Goal: Find specific page/section: Find specific page/section

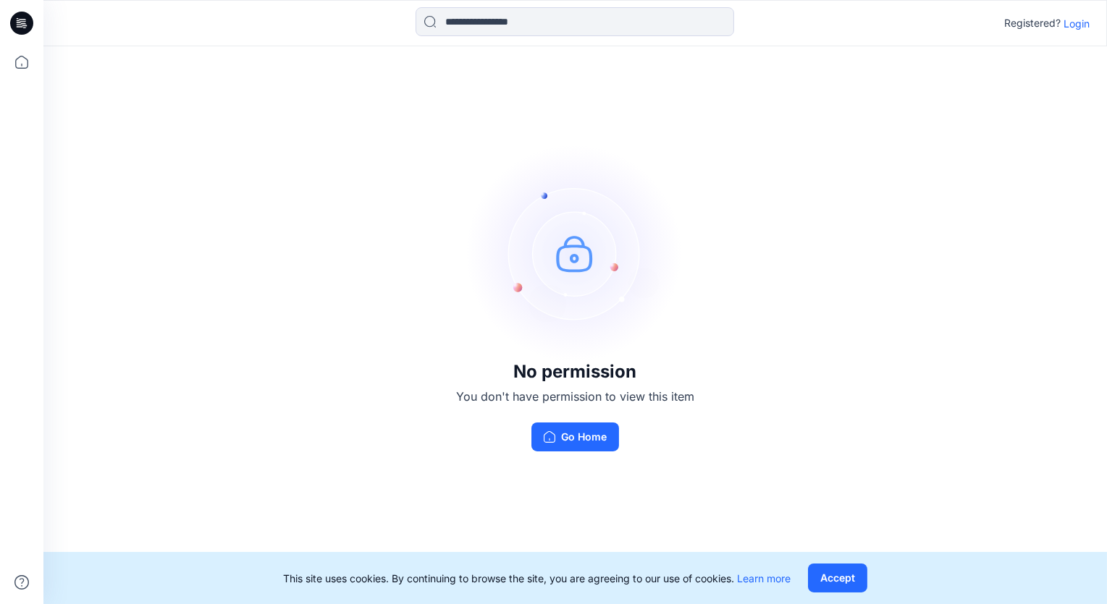
click at [1073, 22] on p "Login" at bounding box center [1076, 23] width 26 height 15
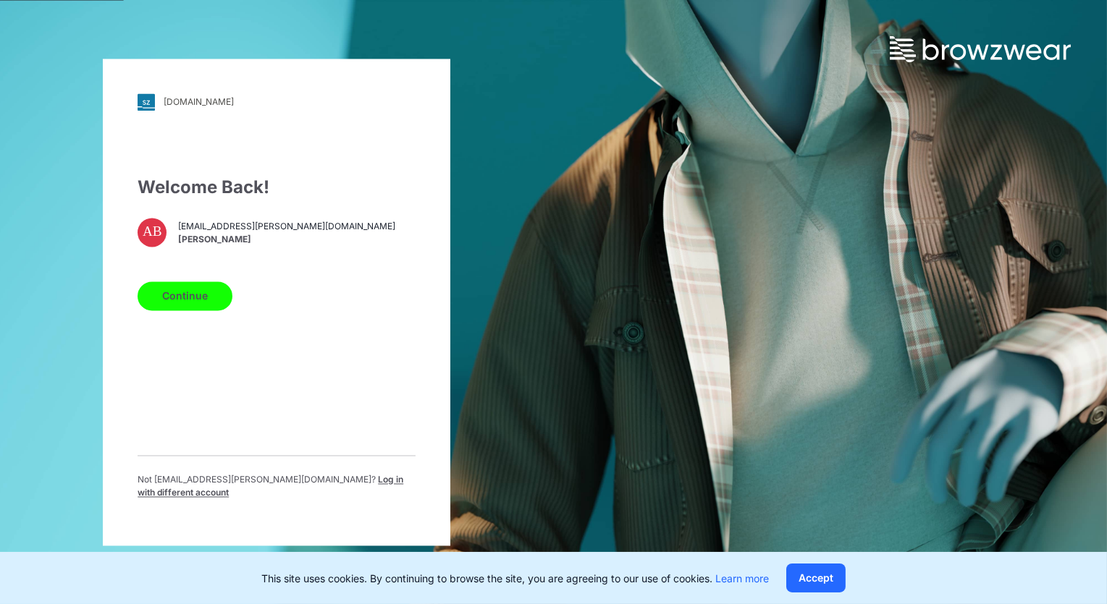
click at [201, 298] on button "Continue" at bounding box center [185, 296] width 95 height 29
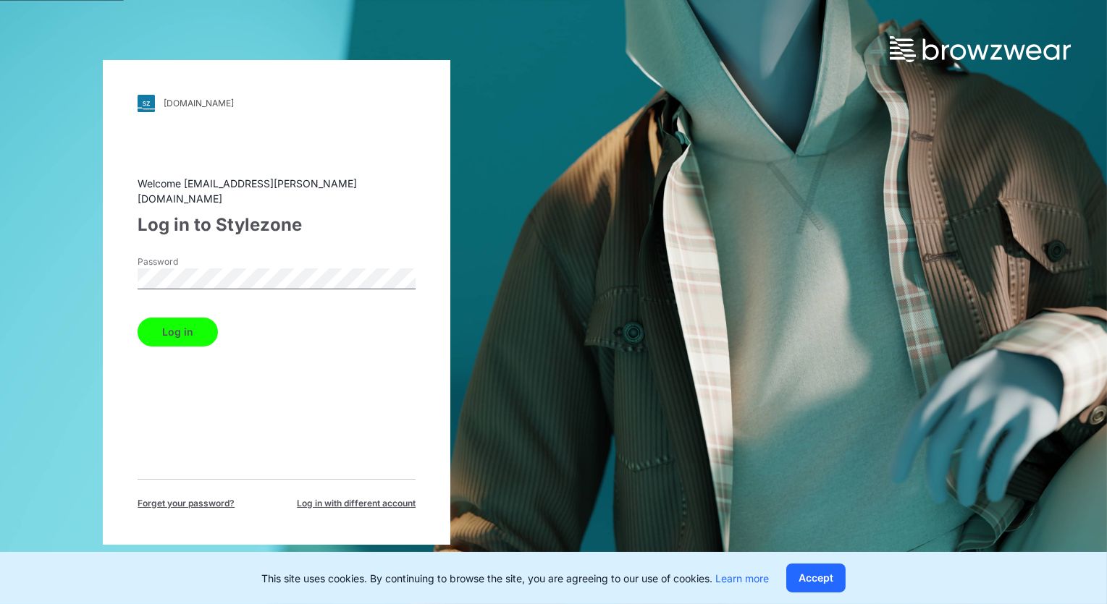
click at [164, 328] on button "Log in" at bounding box center [178, 332] width 80 height 29
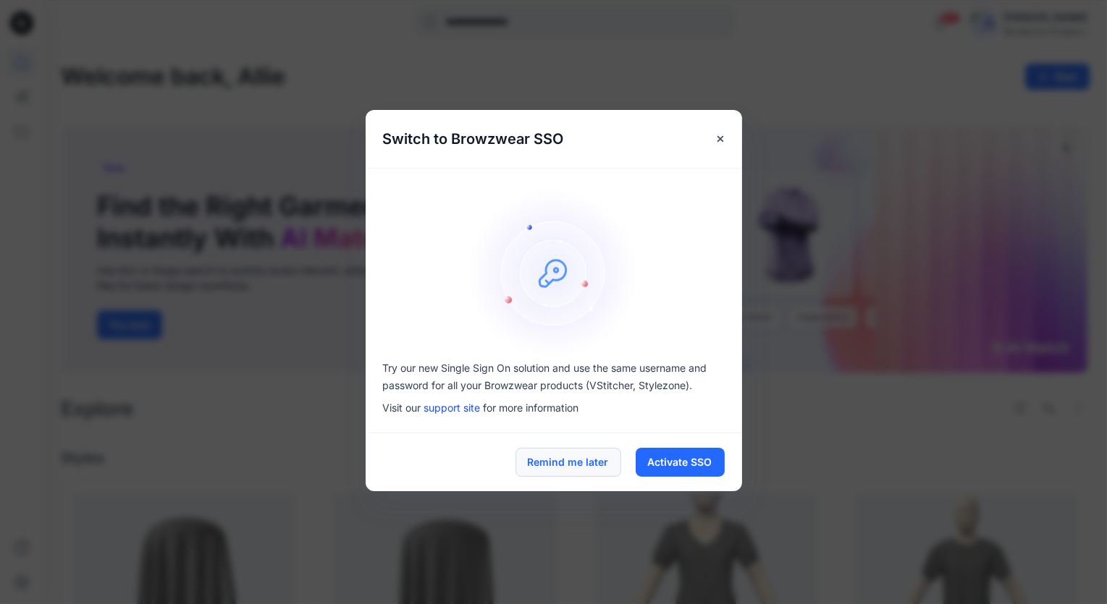
click at [583, 465] on button "Remind me later" at bounding box center [568, 462] width 106 height 29
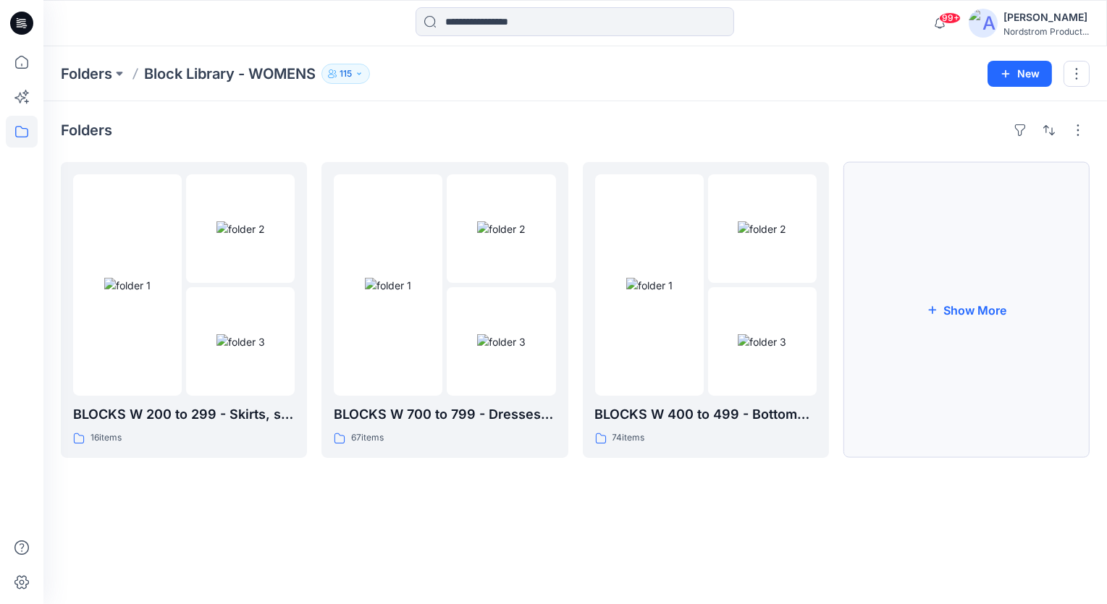
click at [935, 344] on button "Show More" at bounding box center [966, 310] width 246 height 296
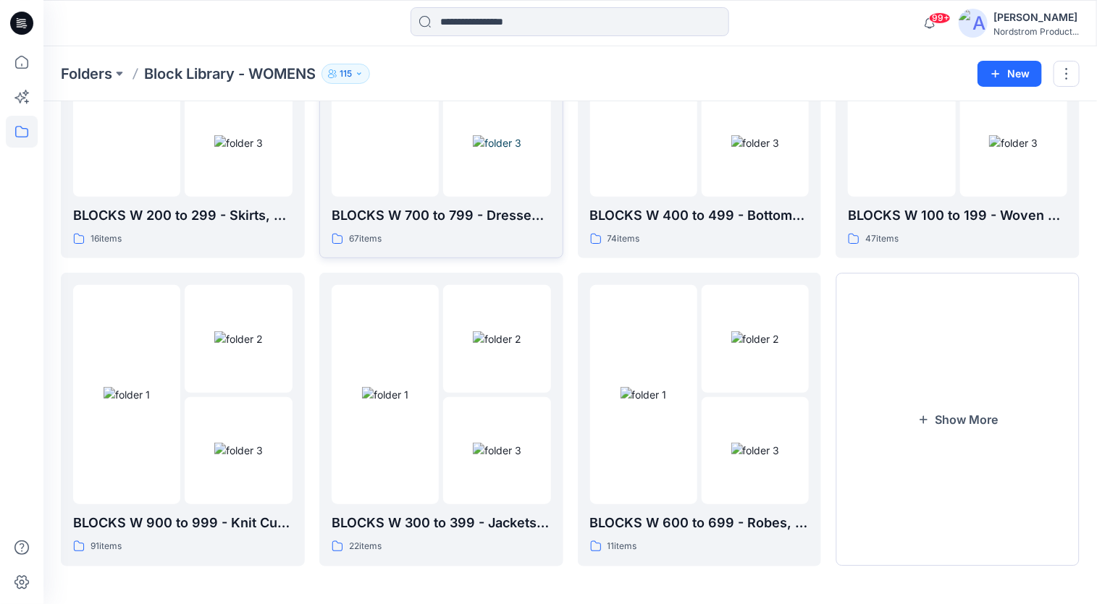
scroll to position [200, 0]
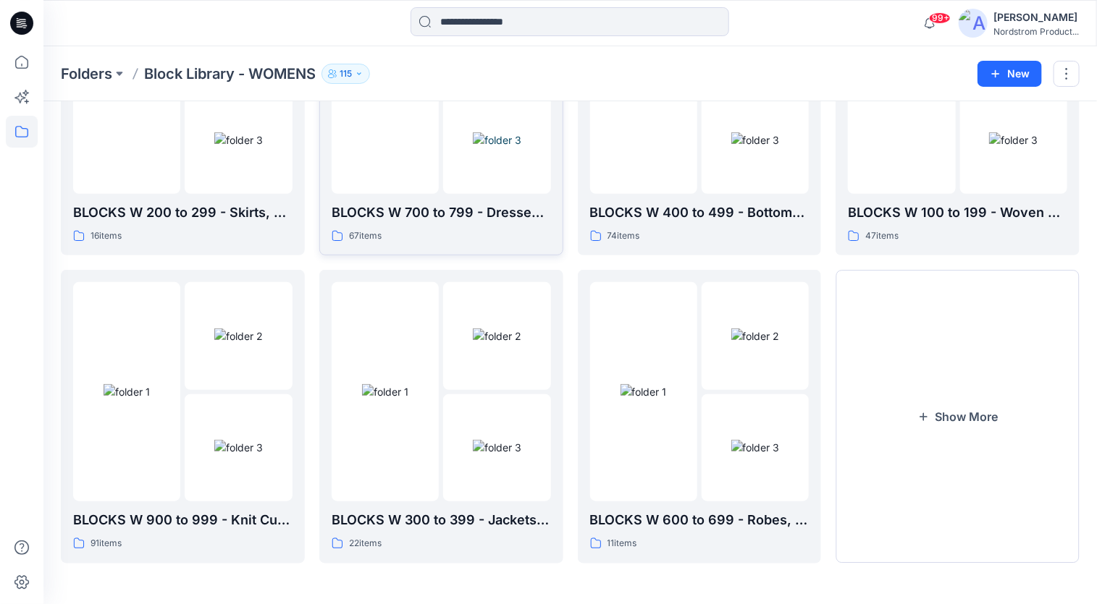
click at [473, 148] on img at bounding box center [497, 139] width 49 height 15
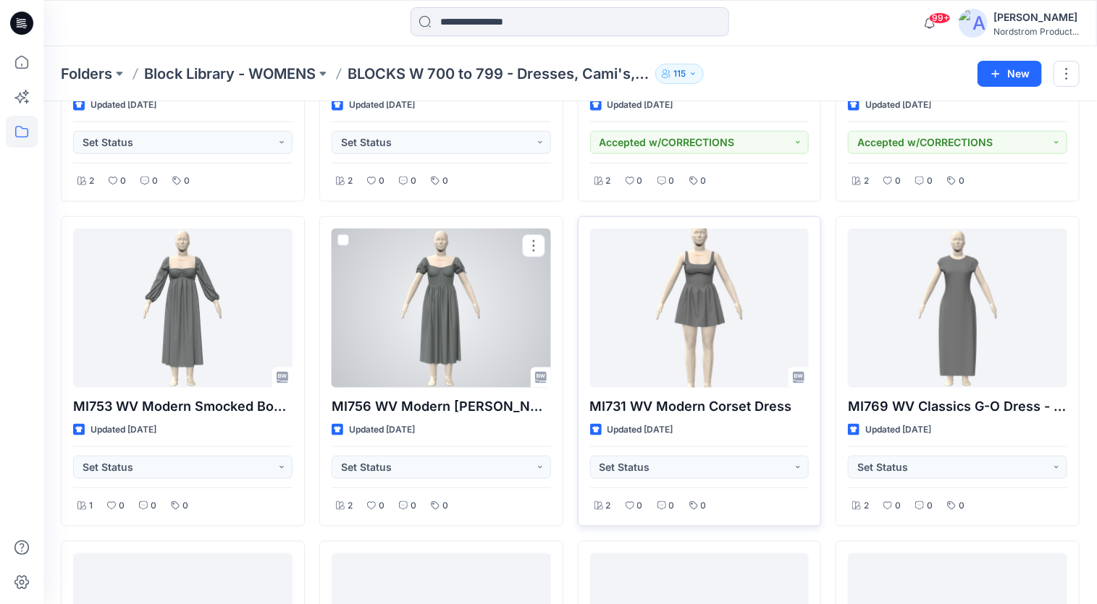
scroll to position [609, 0]
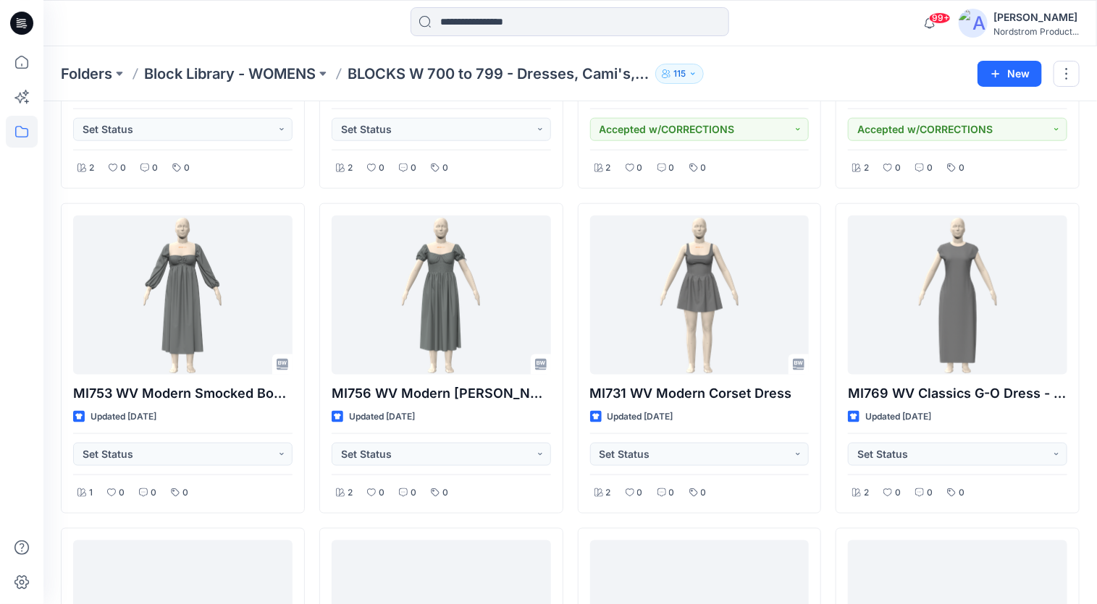
click at [570, 355] on div "MI775 WV MODERN EMPIRE MAXI Updated [DATE] Accepted 1 0 0 0 MI757 WV Modern Pri…" at bounding box center [570, 521] width 1019 height 1937
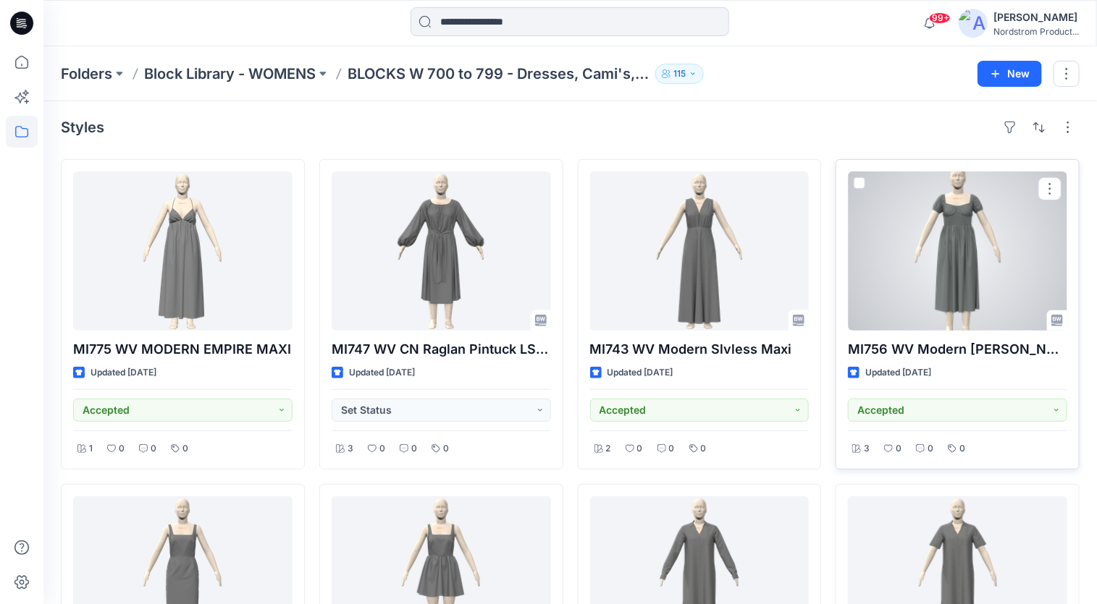
scroll to position [0, 0]
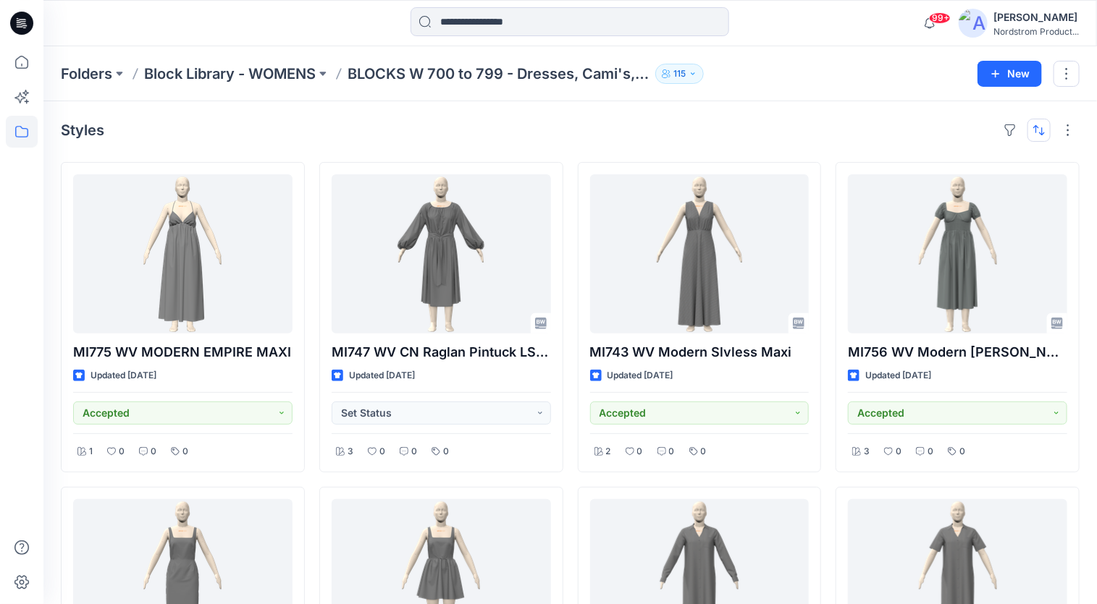
click at [1043, 127] on button "button" at bounding box center [1038, 130] width 23 height 23
click at [960, 195] on p "A to Z" at bounding box center [990, 199] width 91 height 15
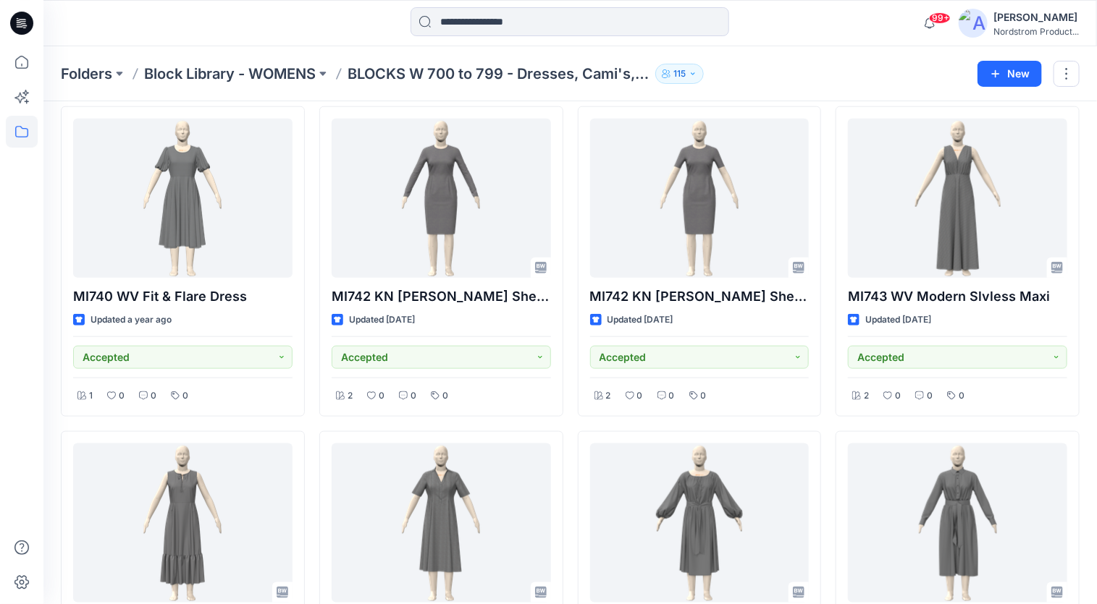
scroll to position [3199, 0]
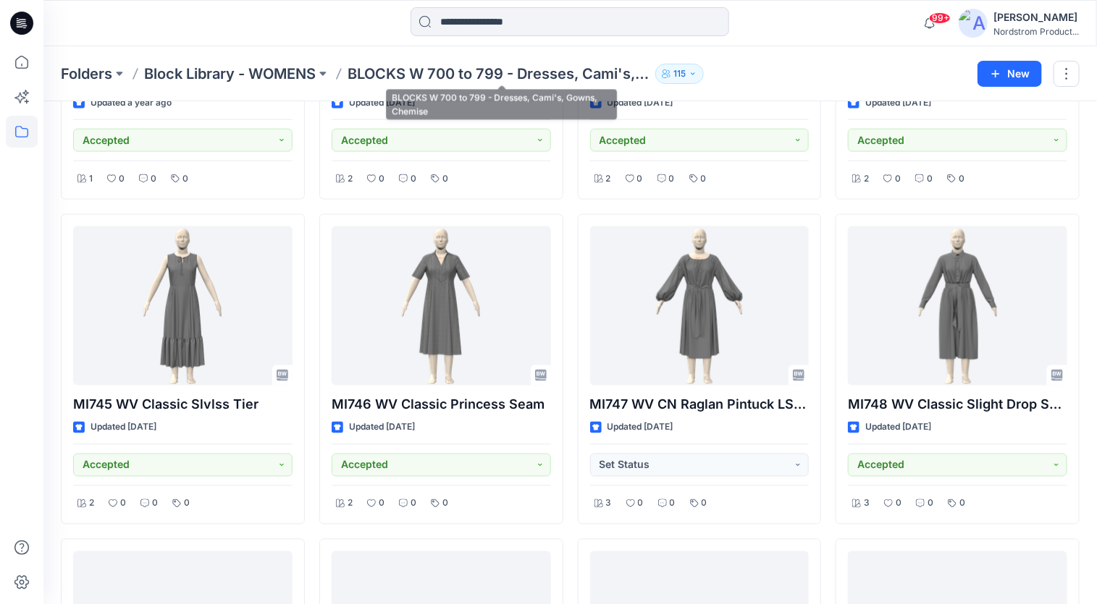
click at [474, 75] on p "BLOCKS W 700 to 799 - Dresses, Cami's, Gowns, Chemise" at bounding box center [498, 74] width 302 height 20
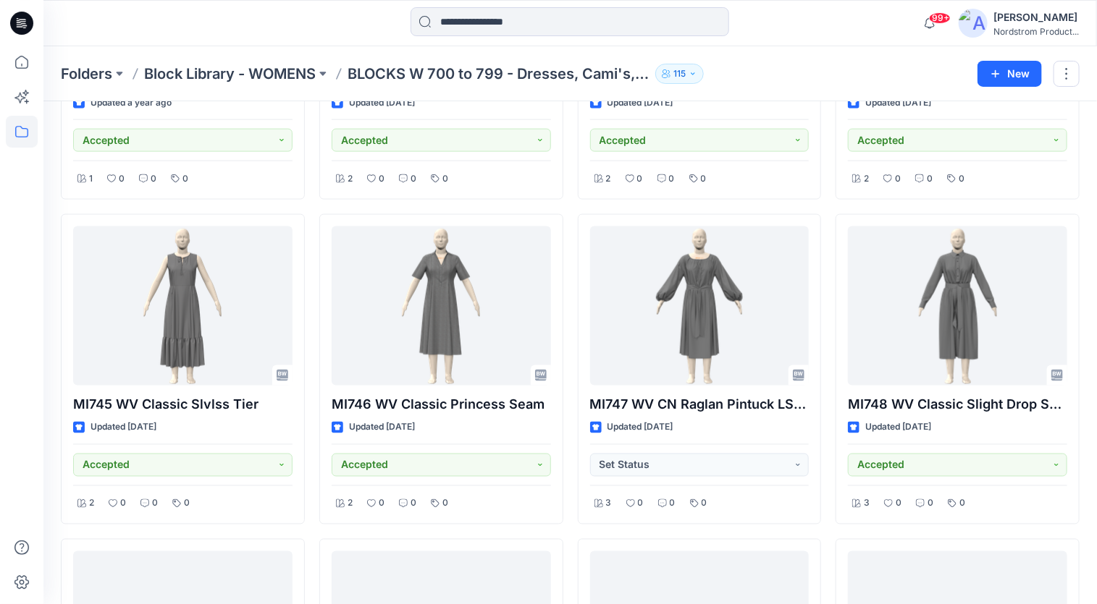
click at [559, 72] on p "BLOCKS W 700 to 799 - Dresses, Cami's, Gowns, Chemise" at bounding box center [498, 74] width 302 height 20
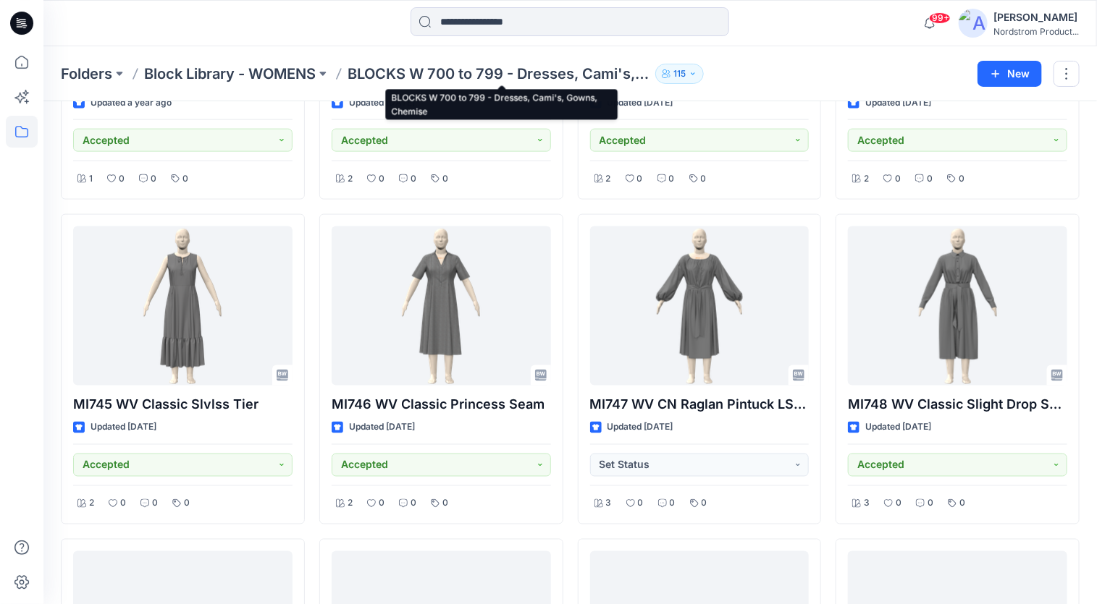
click at [520, 69] on p "BLOCKS W 700 to 799 - Dresses, Cami's, Gowns, Chemise" at bounding box center [498, 74] width 302 height 20
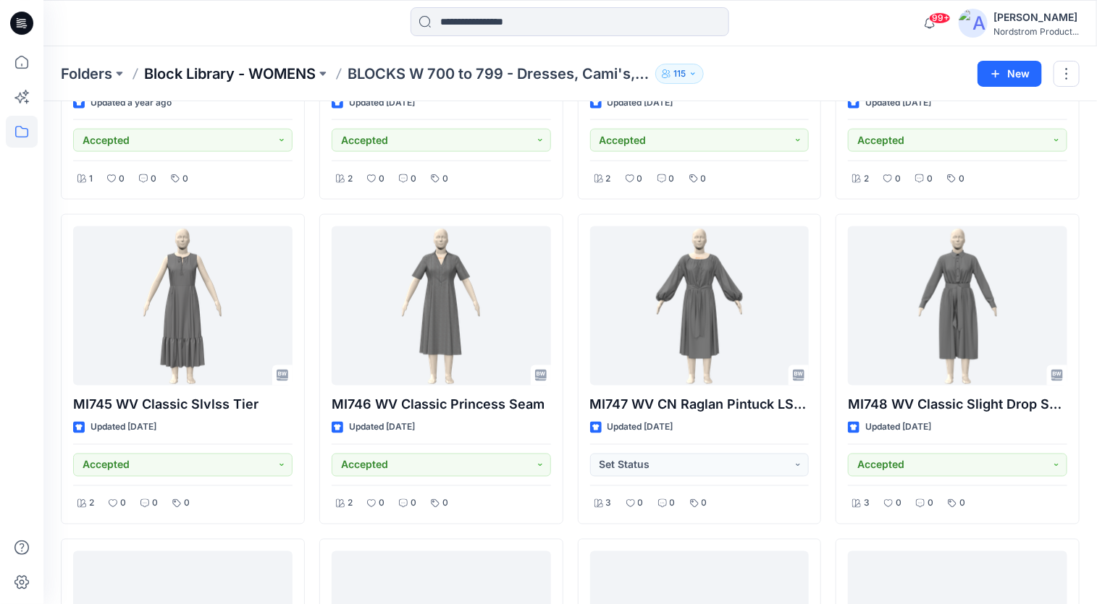
click at [293, 74] on p "Block Library - WOMENS" at bounding box center [230, 74] width 172 height 20
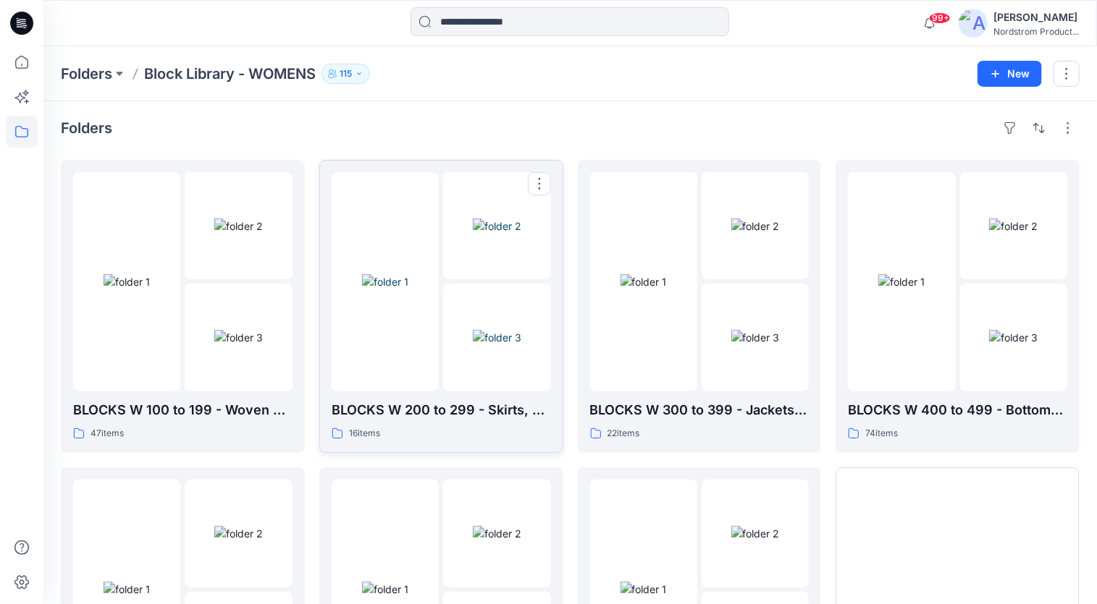
scroll to position [200, 0]
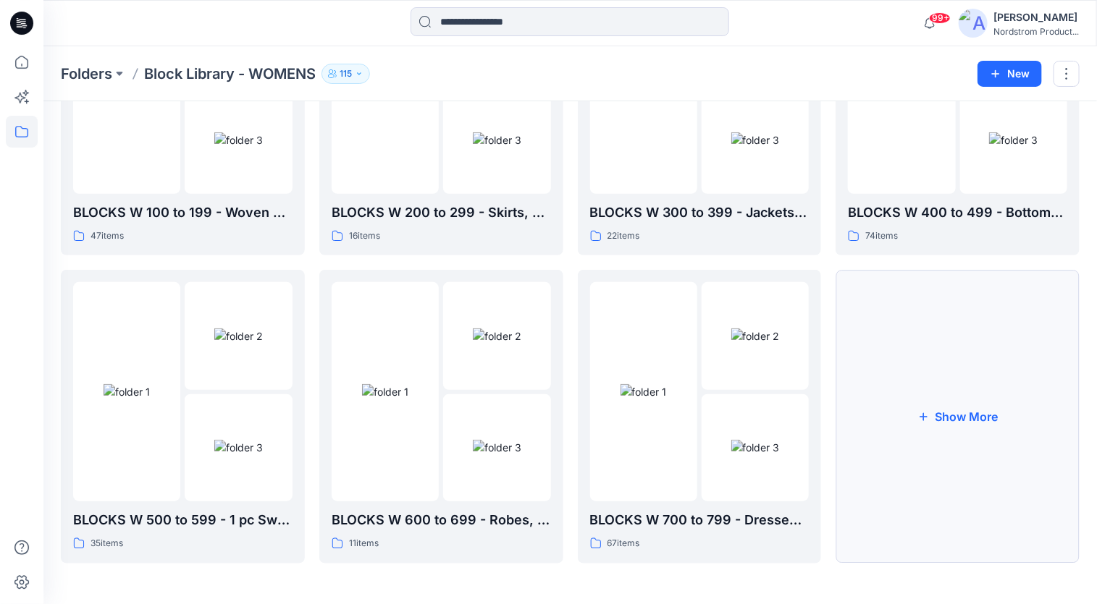
click at [897, 471] on button "Show More" at bounding box center [957, 416] width 244 height 293
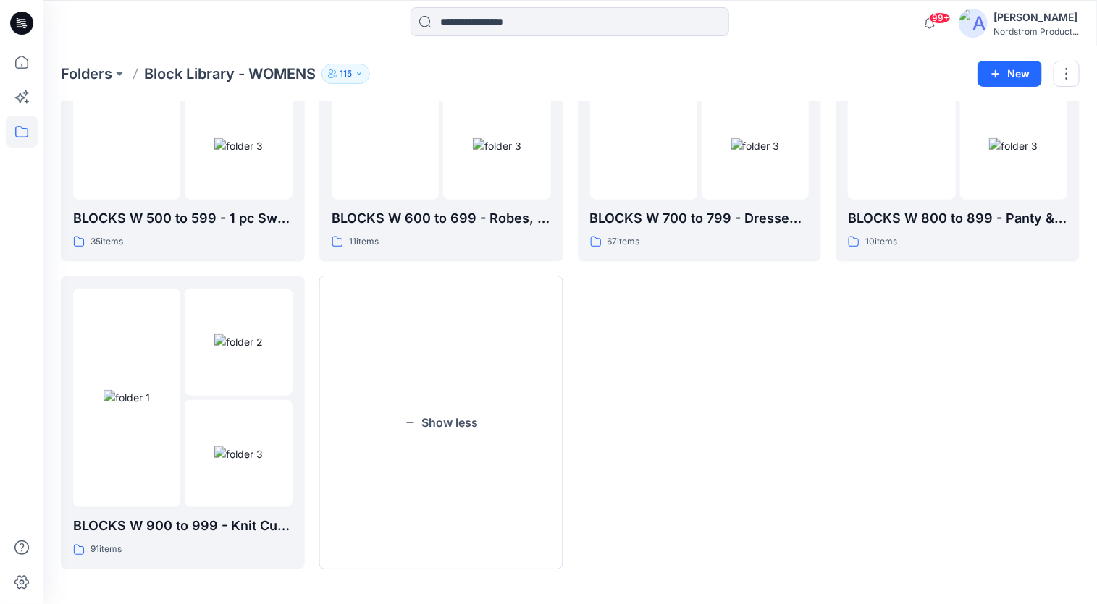
scroll to position [507, 0]
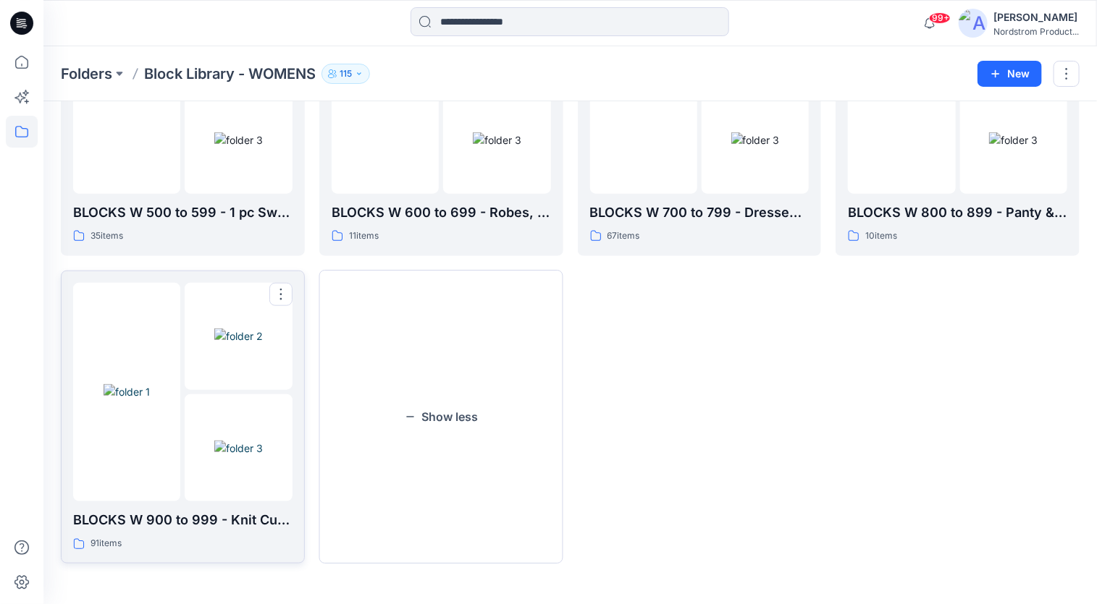
click at [214, 441] on img at bounding box center [238, 448] width 49 height 15
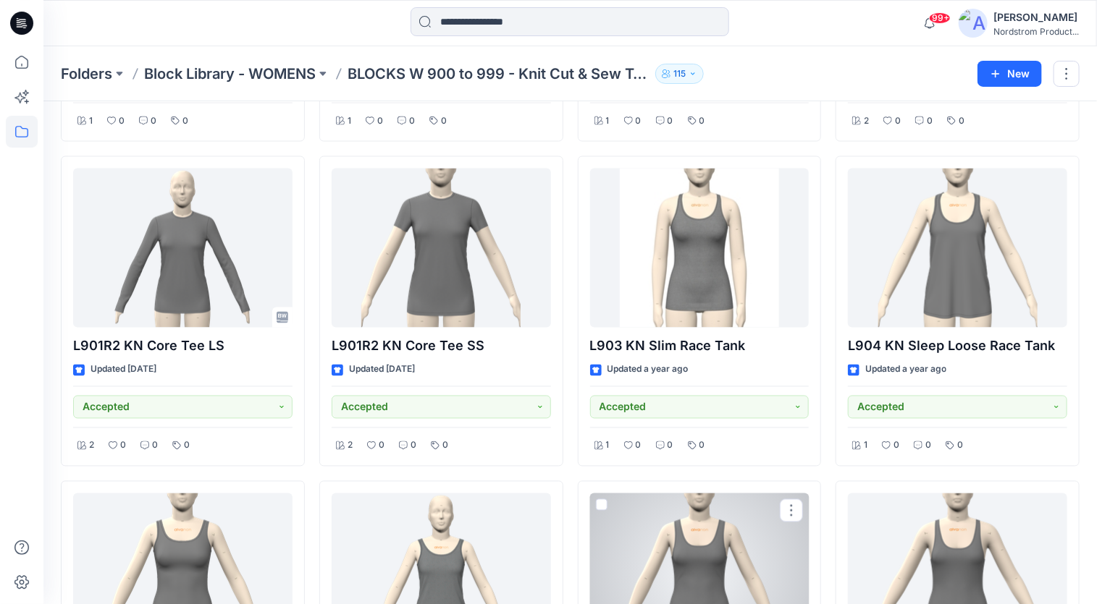
scroll to position [964, 0]
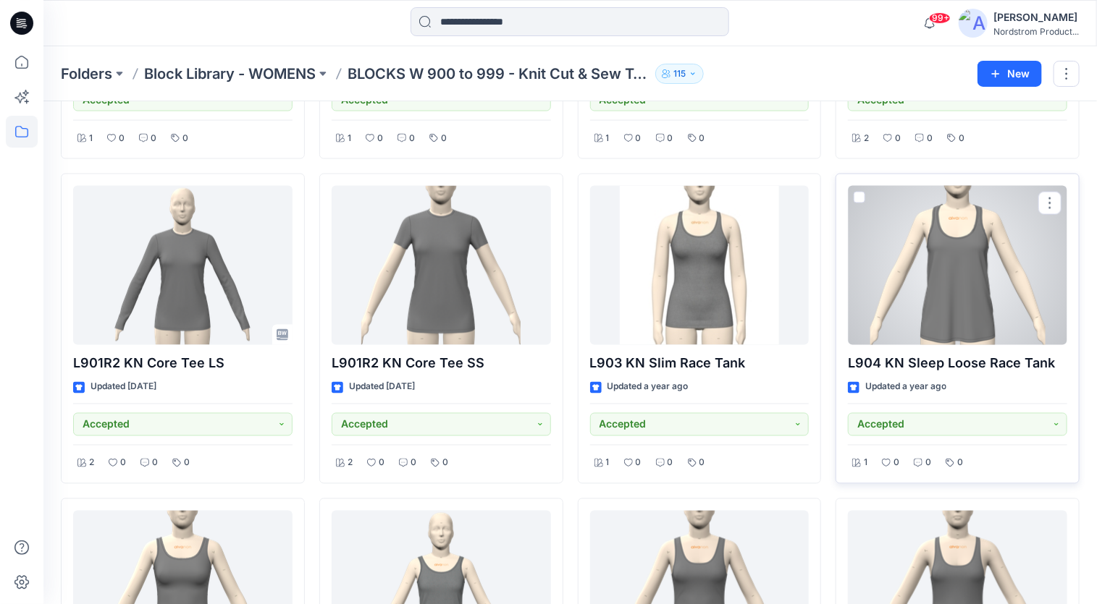
click at [922, 303] on div at bounding box center [957, 265] width 219 height 159
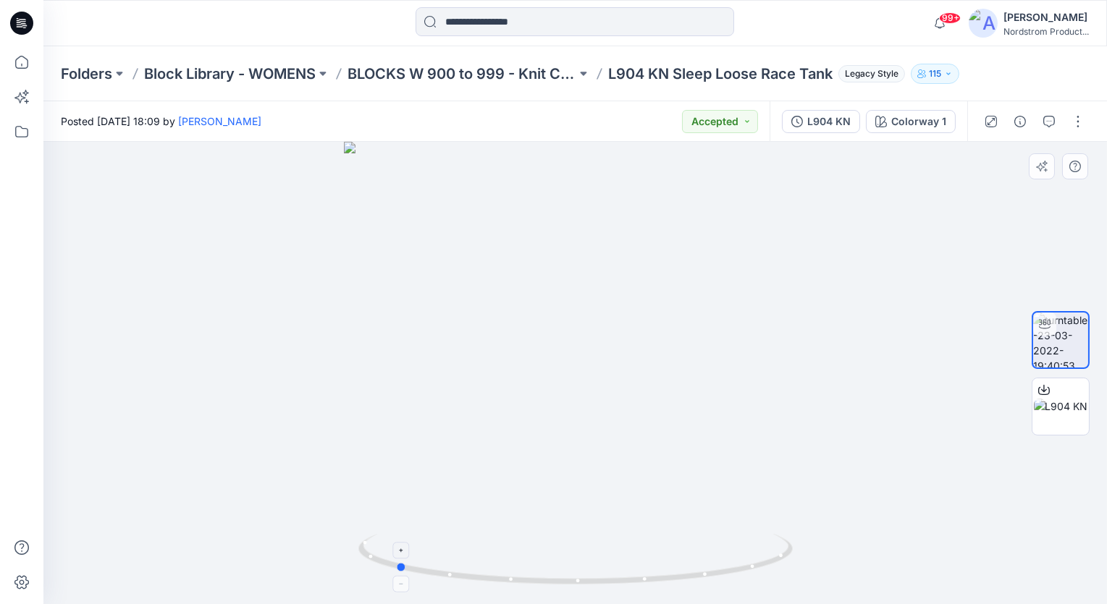
drag, startPoint x: 701, startPoint y: 575, endPoint x: 521, endPoint y: 583, distance: 180.5
click at [521, 583] on icon at bounding box center [577, 561] width 438 height 54
drag, startPoint x: 702, startPoint y: 576, endPoint x: 457, endPoint y: 578, distance: 245.4
click at [457, 578] on icon at bounding box center [577, 561] width 438 height 54
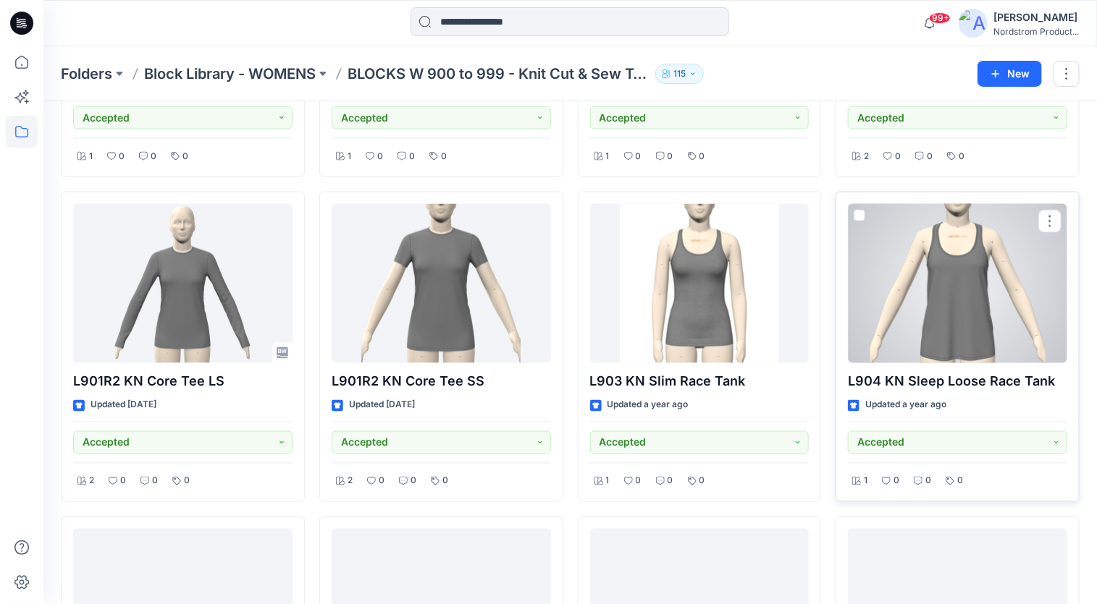
scroll to position [940, 0]
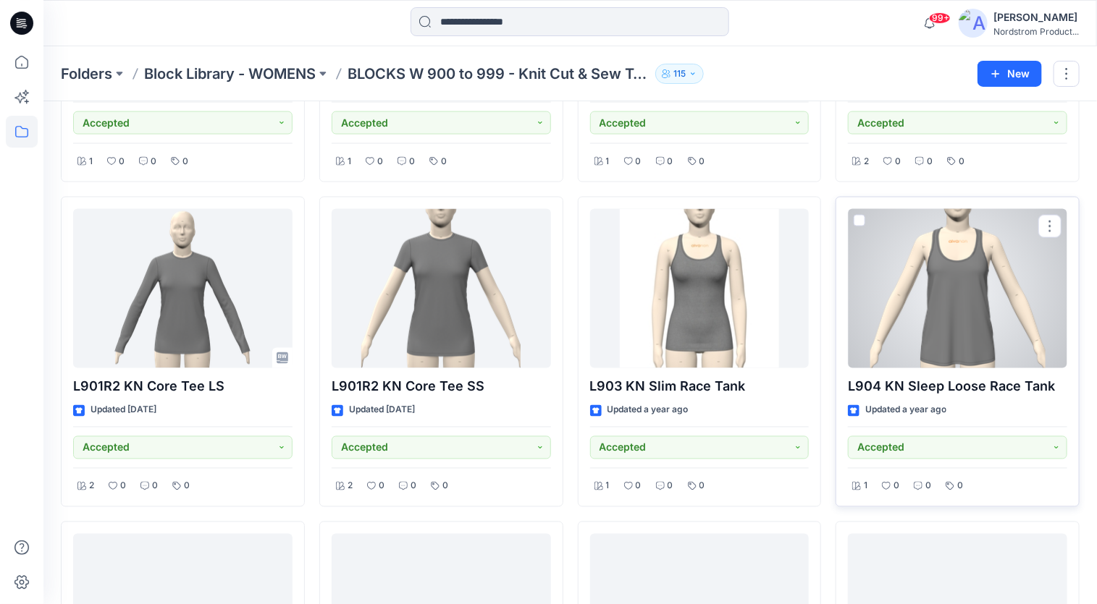
click at [974, 271] on div at bounding box center [957, 288] width 219 height 159
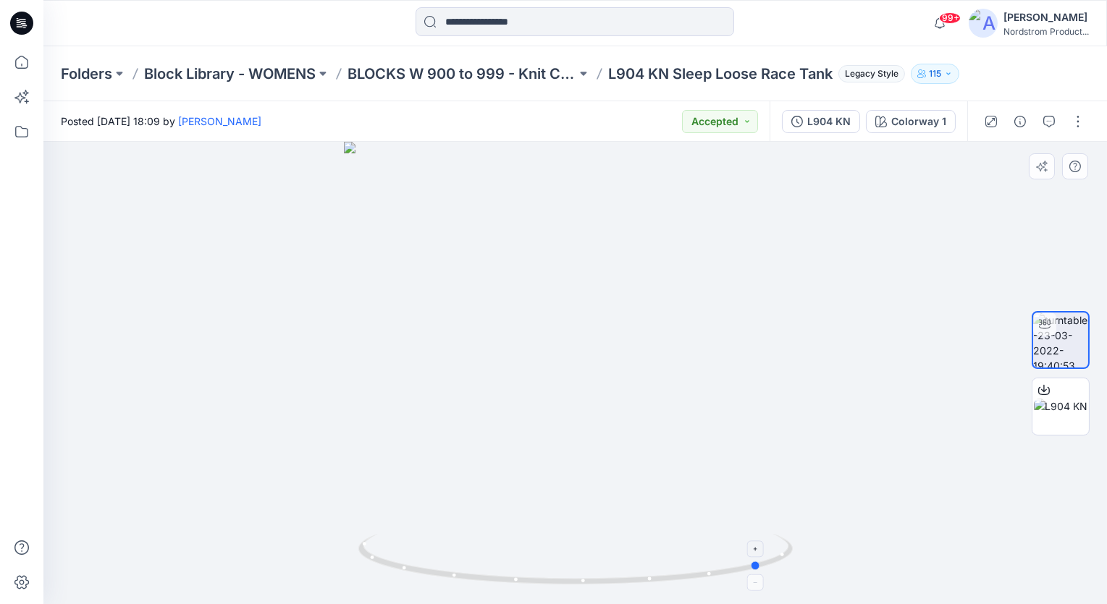
drag, startPoint x: 624, startPoint y: 581, endPoint x: 405, endPoint y: 576, distance: 219.4
click at [405, 576] on icon at bounding box center [577, 561] width 438 height 54
